Goal: Task Accomplishment & Management: Manage account settings

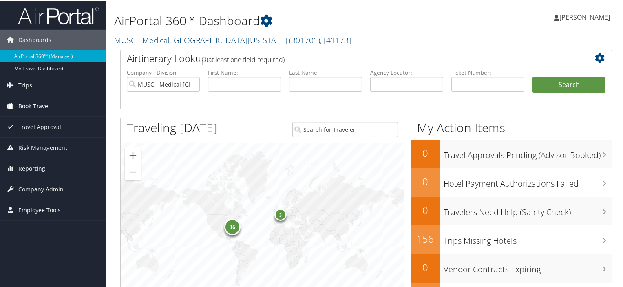
click at [44, 103] on span "Book Travel" at bounding box center [33, 105] width 31 height 20
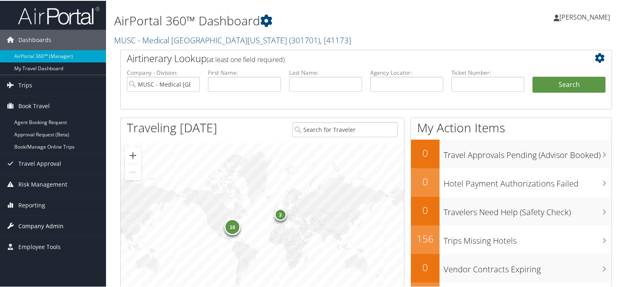
click at [59, 221] on span "Company Admin" at bounding box center [40, 225] width 45 height 20
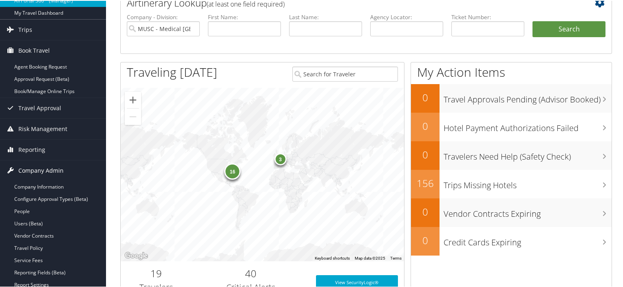
scroll to position [62, 0]
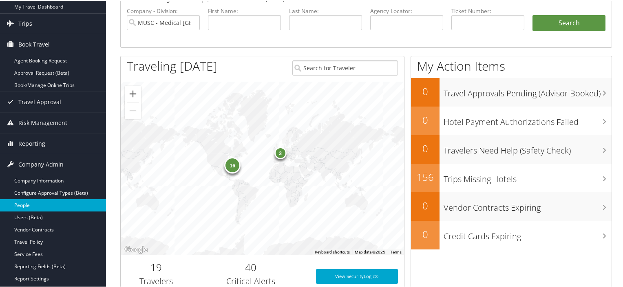
click at [40, 198] on link "People" at bounding box center [53, 204] width 106 height 12
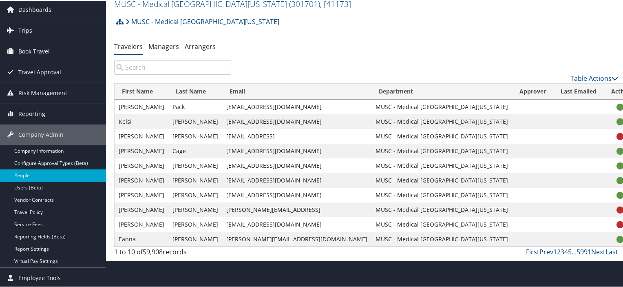
scroll to position [5, 0]
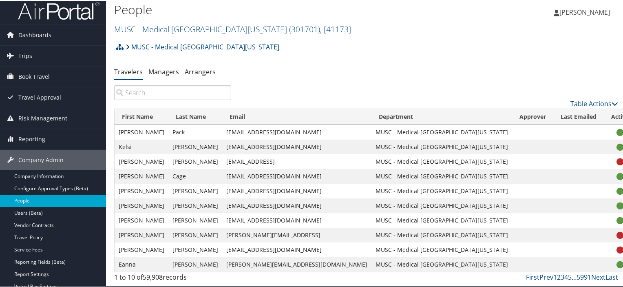
click at [144, 97] on input "search" at bounding box center [172, 91] width 117 height 15
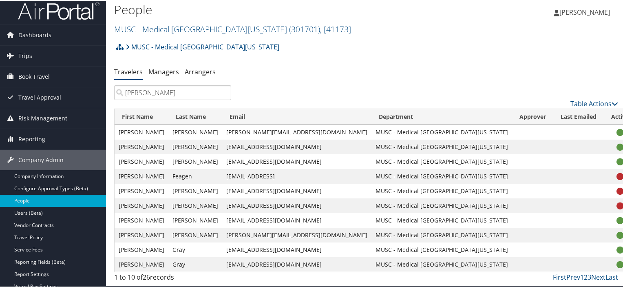
type input "[PERSON_NAME]"
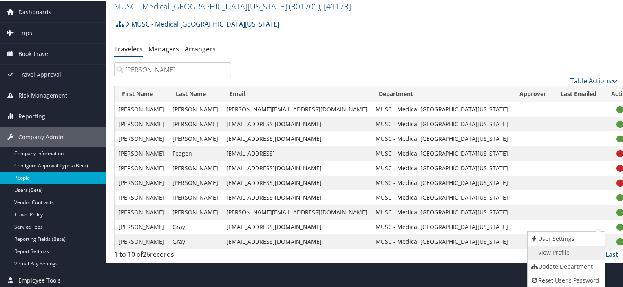
click at [565, 250] on link "View Profile" at bounding box center [565, 252] width 75 height 14
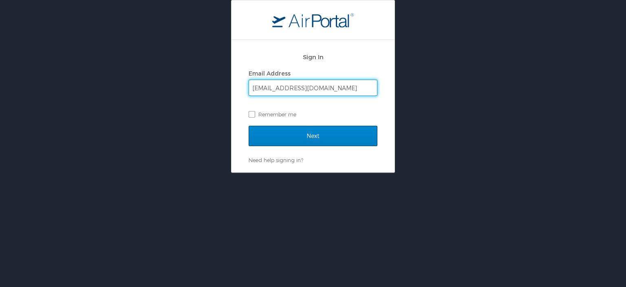
type input "barnhilc@musc.edu"
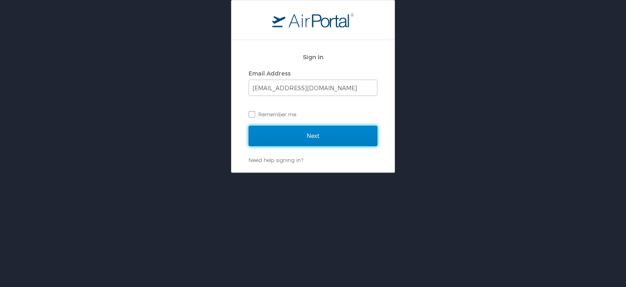
click at [286, 132] on input "Next" at bounding box center [313, 136] width 129 height 20
